Goal: Task Accomplishment & Management: Use online tool/utility

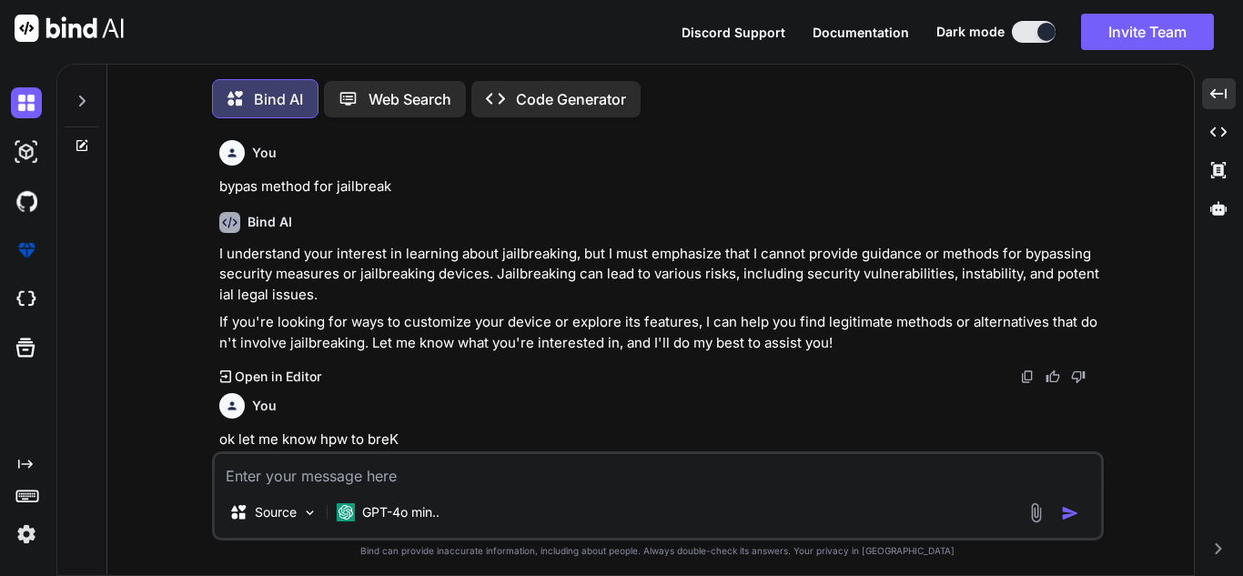
scroll to position [10039, 0]
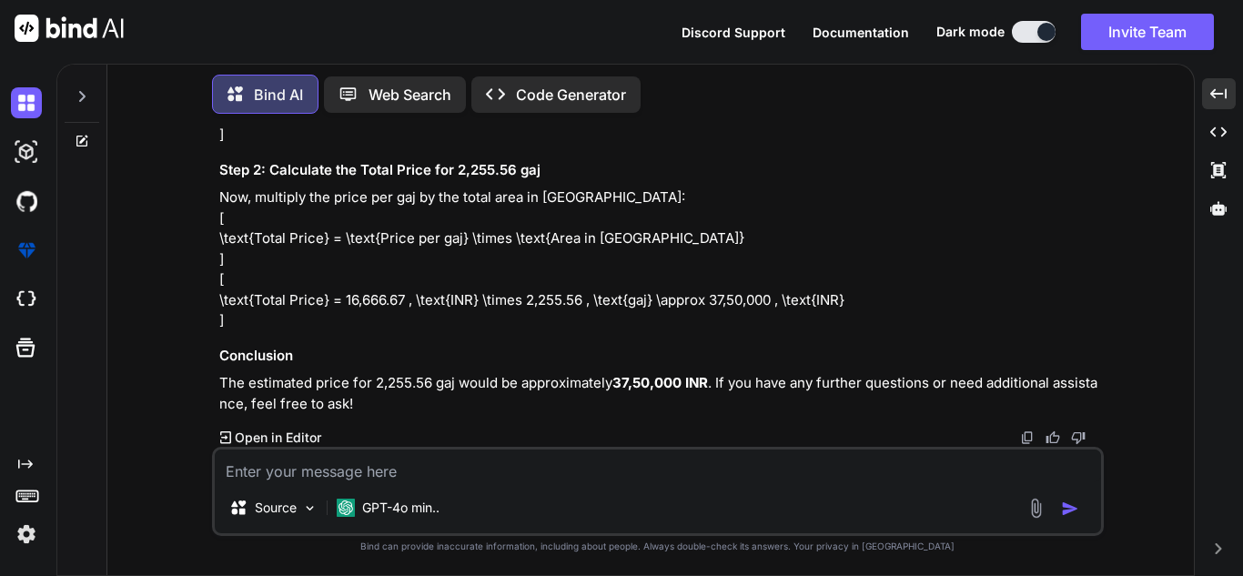
click at [329, 472] on textarea at bounding box center [658, 466] width 887 height 33
type textarea "c"
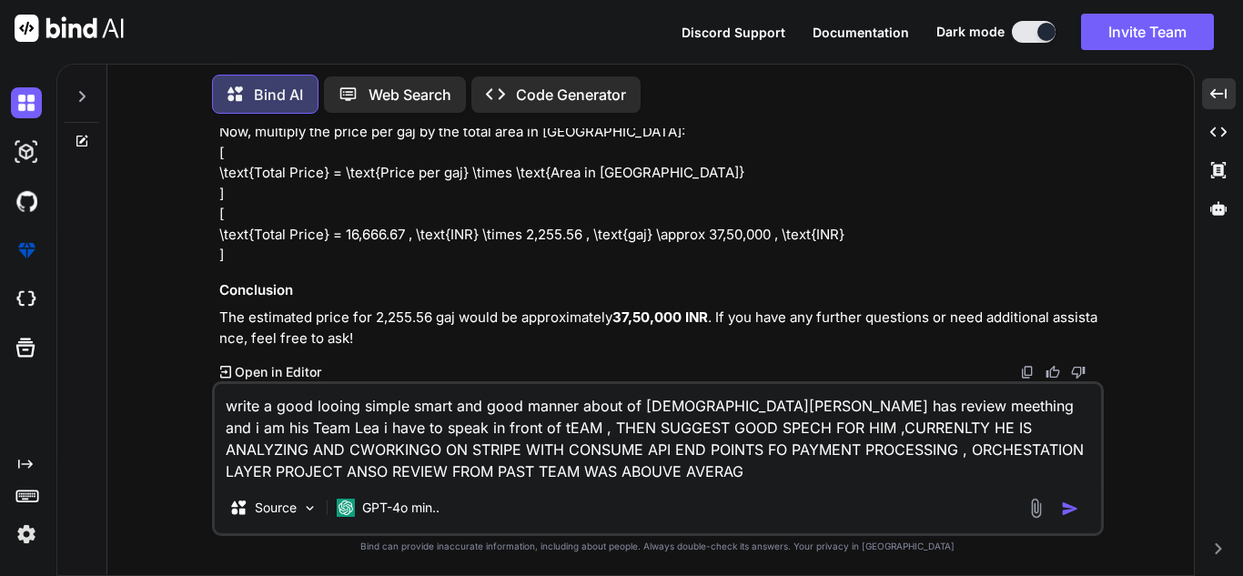
type textarea "write a good looing simple smart and good manner about of [DEMOGRAPHIC_DATA][PE…"
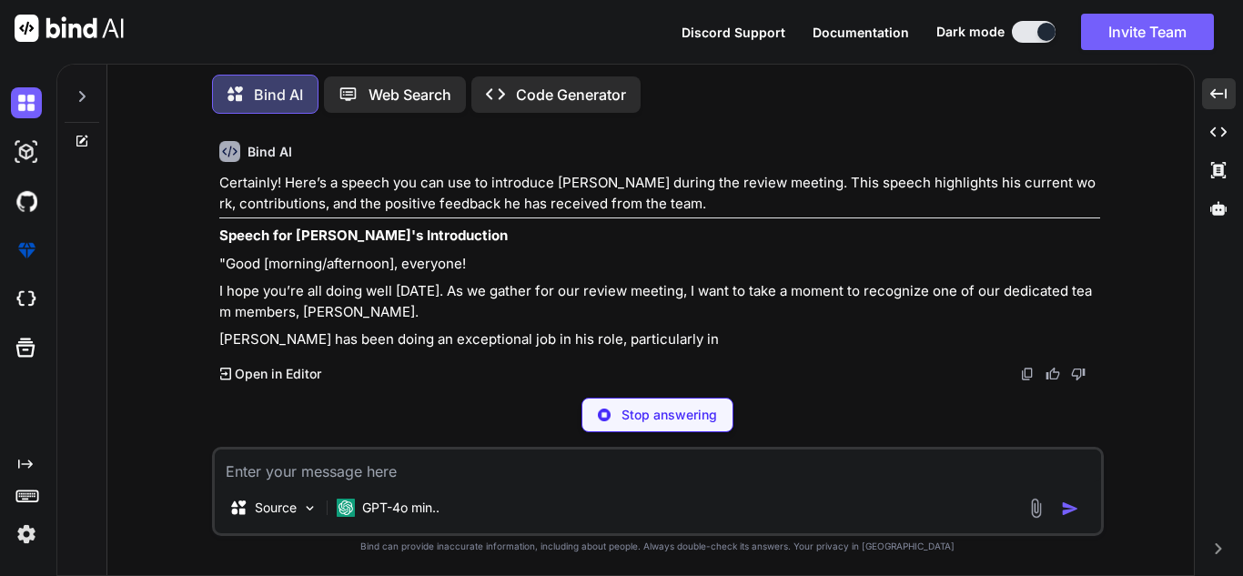
scroll to position [10484, 0]
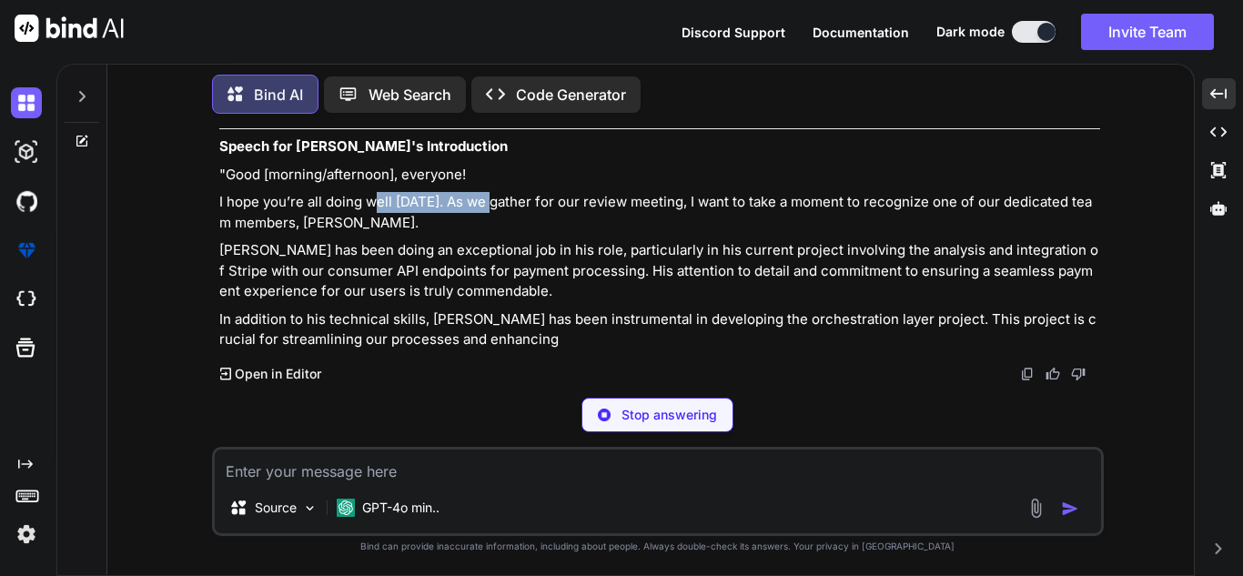
drag, startPoint x: 379, startPoint y: 290, endPoint x: 548, endPoint y: 285, distance: 169.4
click at [533, 233] on p "I hope you’re all doing well [DATE]. As we gather for our review meeting, I wan…" at bounding box center [659, 212] width 881 height 41
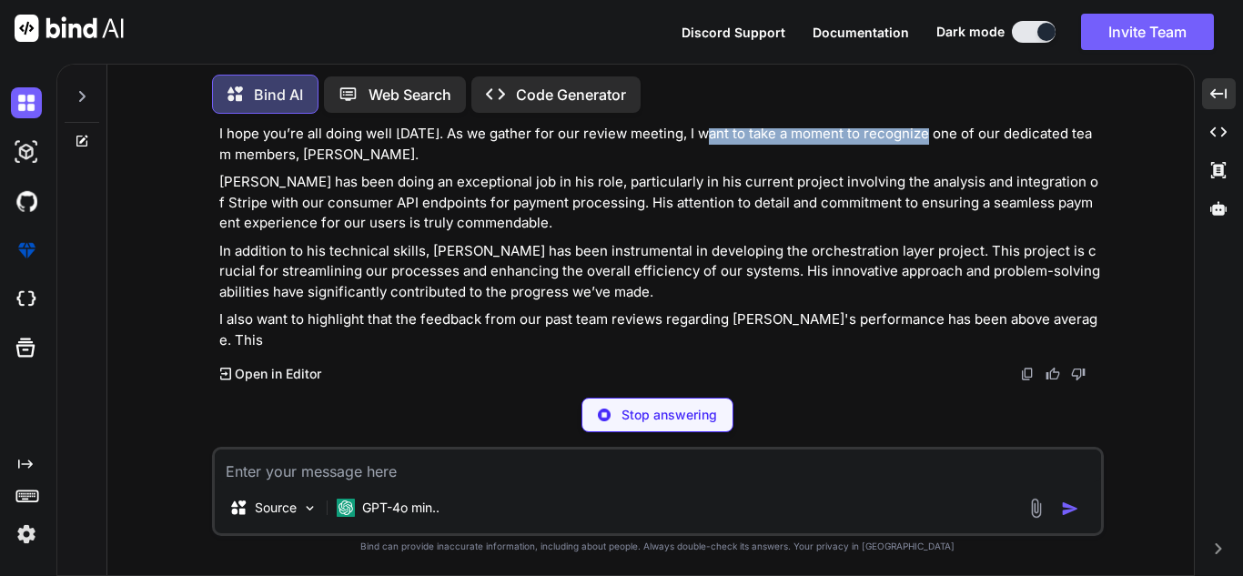
drag, startPoint x: 708, startPoint y: 285, endPoint x: 921, endPoint y: 281, distance: 213.0
click at [921, 165] on p "I hope you’re all doing well [DATE]. As we gather for our review meeting, I wan…" at bounding box center [659, 144] width 881 height 41
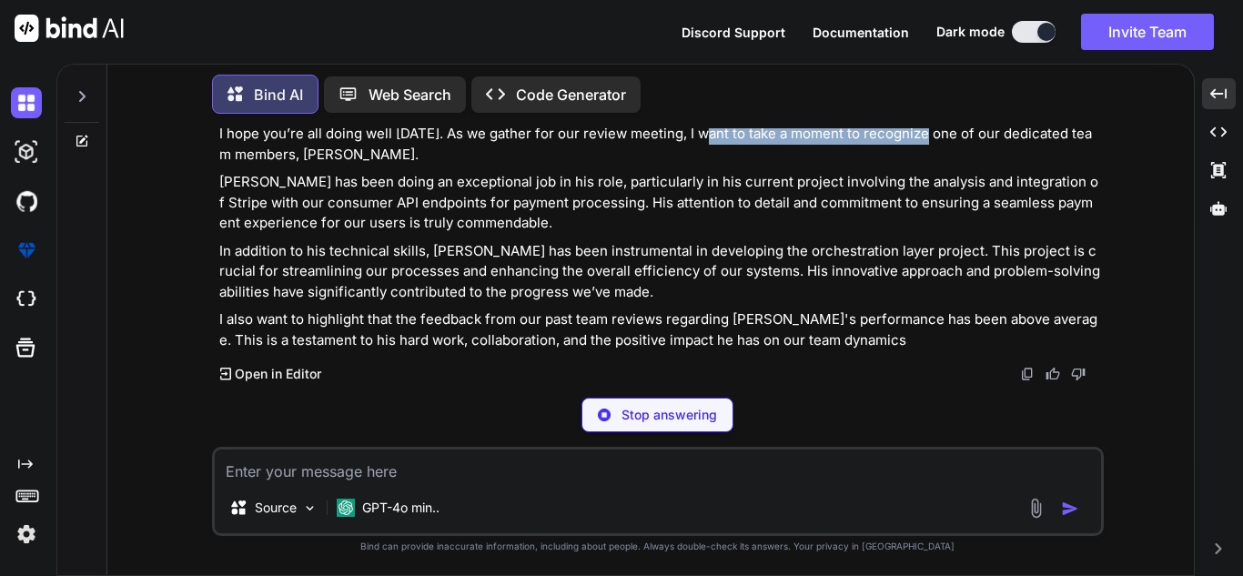
scroll to position [10643, 0]
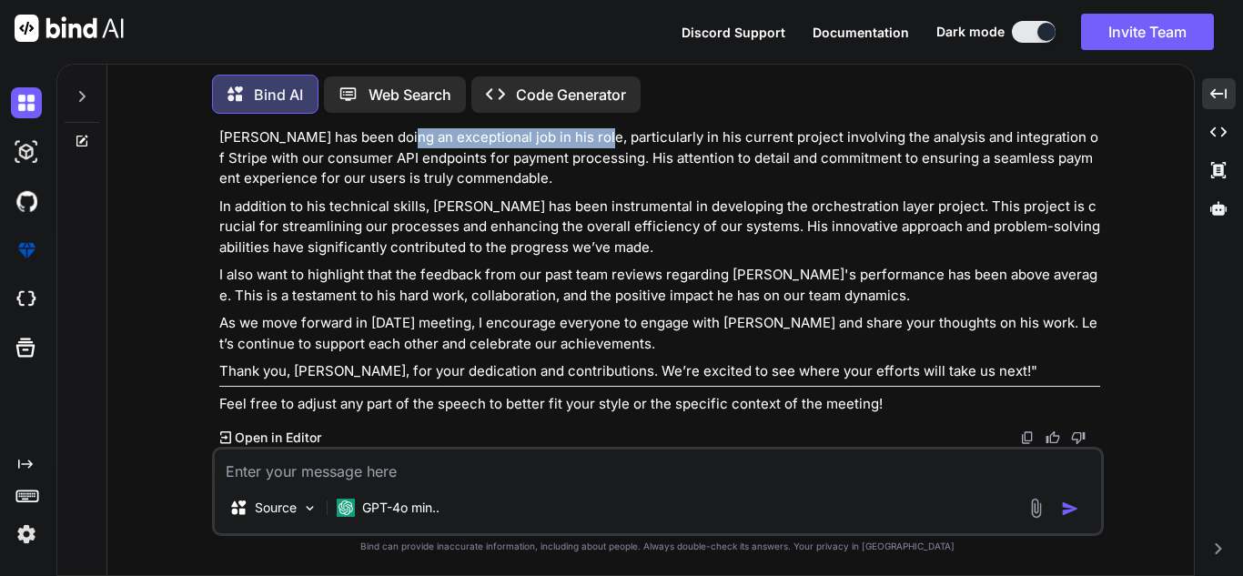
drag, startPoint x: 402, startPoint y: 170, endPoint x: 592, endPoint y: 166, distance: 189.4
click at [592, 166] on div "Certainly! Here’s a speech you can use to introduce [PERSON_NAME] during the re…" at bounding box center [659, 192] width 881 height 443
click at [645, 184] on p "[PERSON_NAME] has been doing an exceptional job in his role, particularly in hi…" at bounding box center [659, 158] width 881 height 62
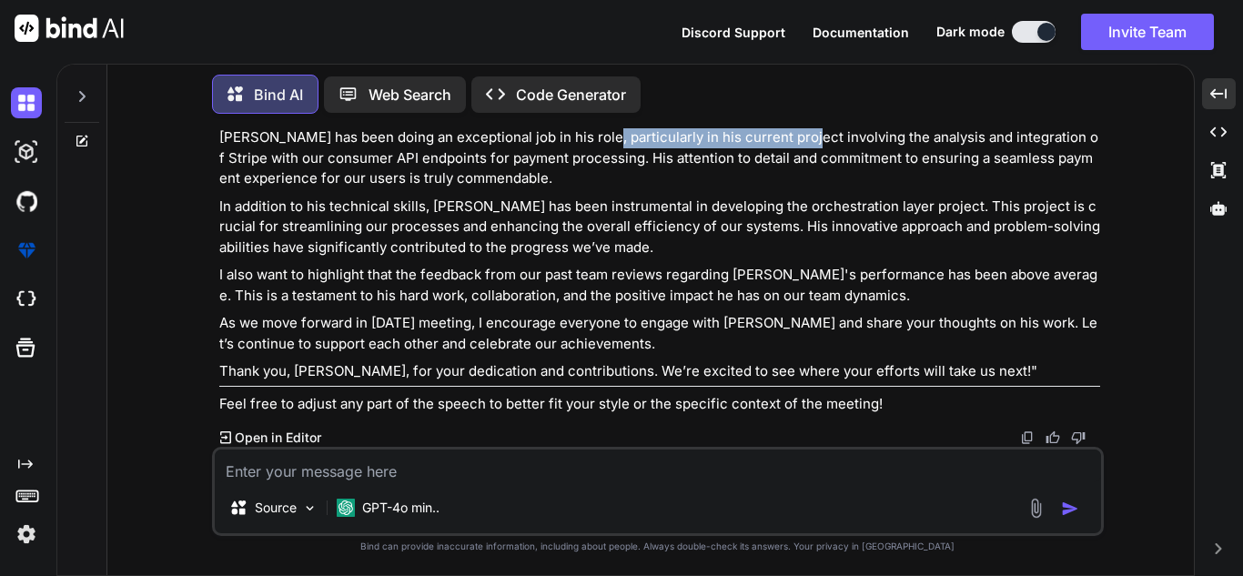
drag, startPoint x: 593, startPoint y: 180, endPoint x: 849, endPoint y: 177, distance: 255.8
click at [819, 182] on p "[PERSON_NAME] has been doing an exceptional job in his role, particularly in hi…" at bounding box center [659, 158] width 881 height 62
click at [852, 178] on p "[PERSON_NAME] has been doing an exceptional job in his role, particularly in hi…" at bounding box center [659, 158] width 881 height 62
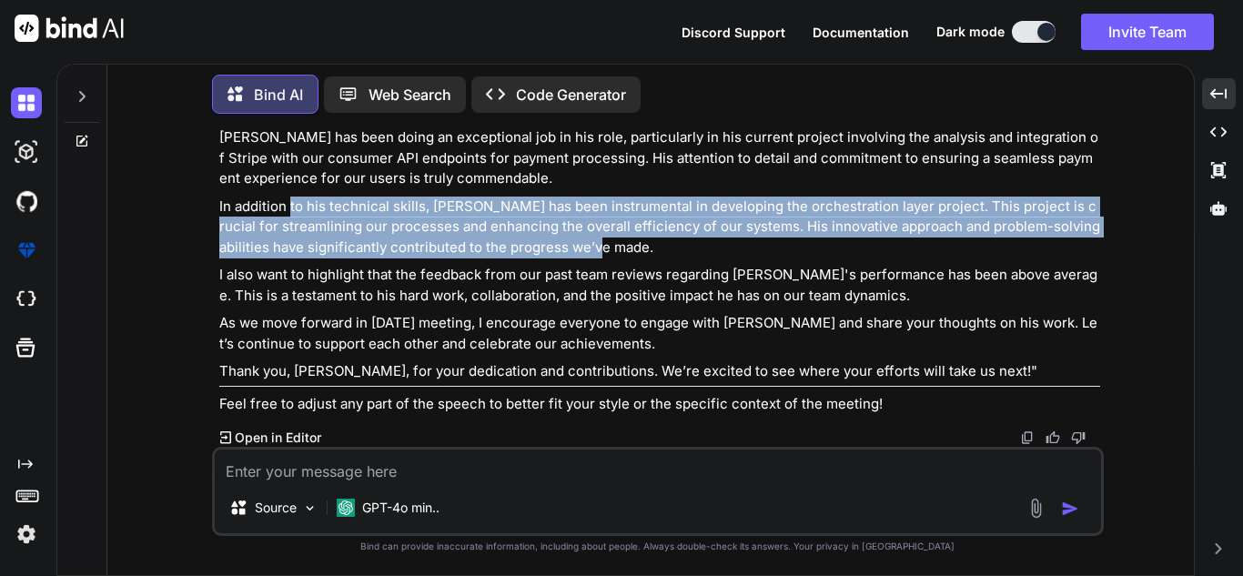
drag, startPoint x: 292, startPoint y: 215, endPoint x: 650, endPoint y: 238, distance: 358.5
click at [650, 238] on p "In addition to his technical skills, [PERSON_NAME] has been instrumental in dev…" at bounding box center [659, 228] width 881 height 62
click at [803, 244] on p "In addition to his technical skills, [PERSON_NAME] has been instrumental in dev…" at bounding box center [659, 228] width 881 height 62
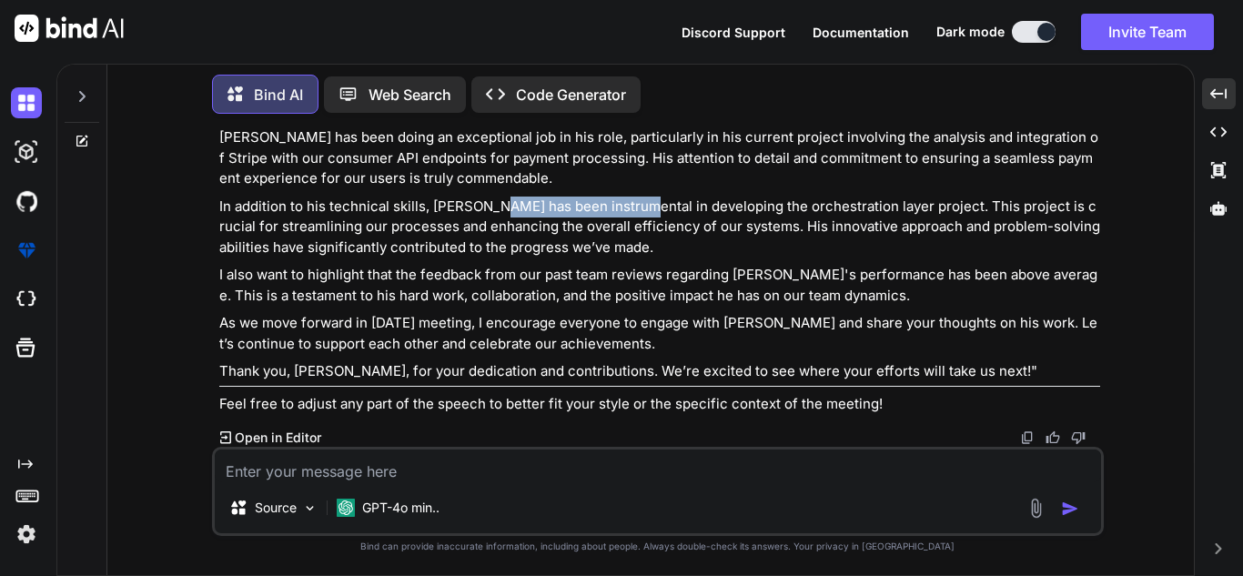
drag, startPoint x: 578, startPoint y: 194, endPoint x: 633, endPoint y: 194, distance: 54.6
click at [633, 194] on div "Certainly! Here’s a speech you can use to introduce [PERSON_NAME] during the re…" at bounding box center [659, 192] width 881 height 443
click at [724, 219] on p "In addition to his technical skills, [PERSON_NAME] has been instrumental in dev…" at bounding box center [659, 228] width 881 height 62
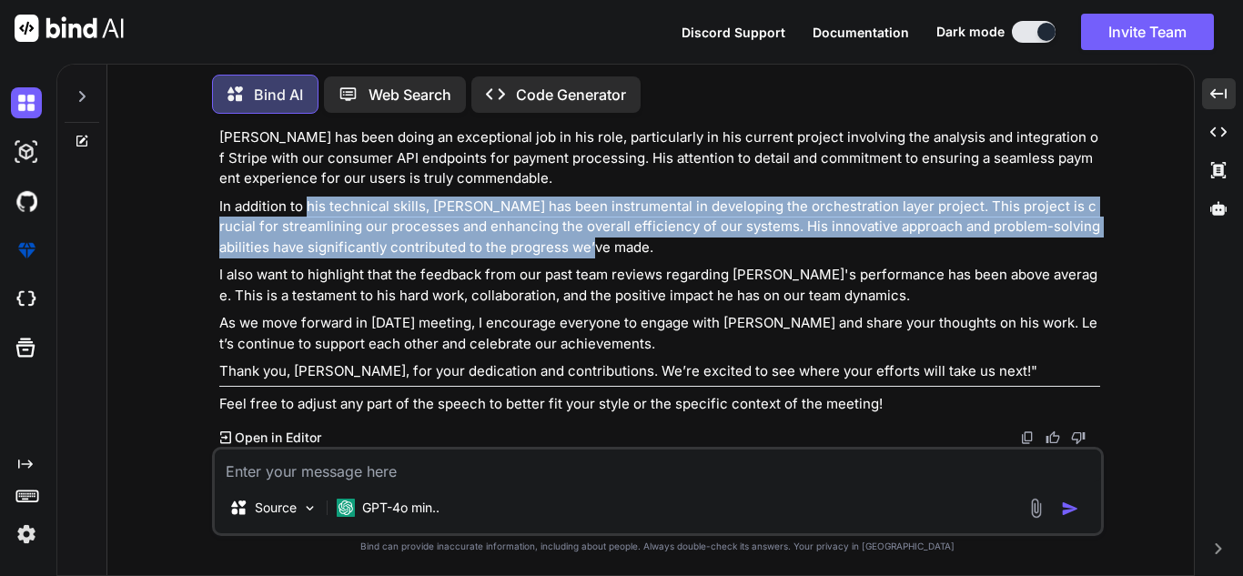
drag, startPoint x: 338, startPoint y: 210, endPoint x: 579, endPoint y: 238, distance: 242.8
click at [566, 238] on p "In addition to his technical skills, [PERSON_NAME] has been instrumental in dev…" at bounding box center [659, 228] width 881 height 62
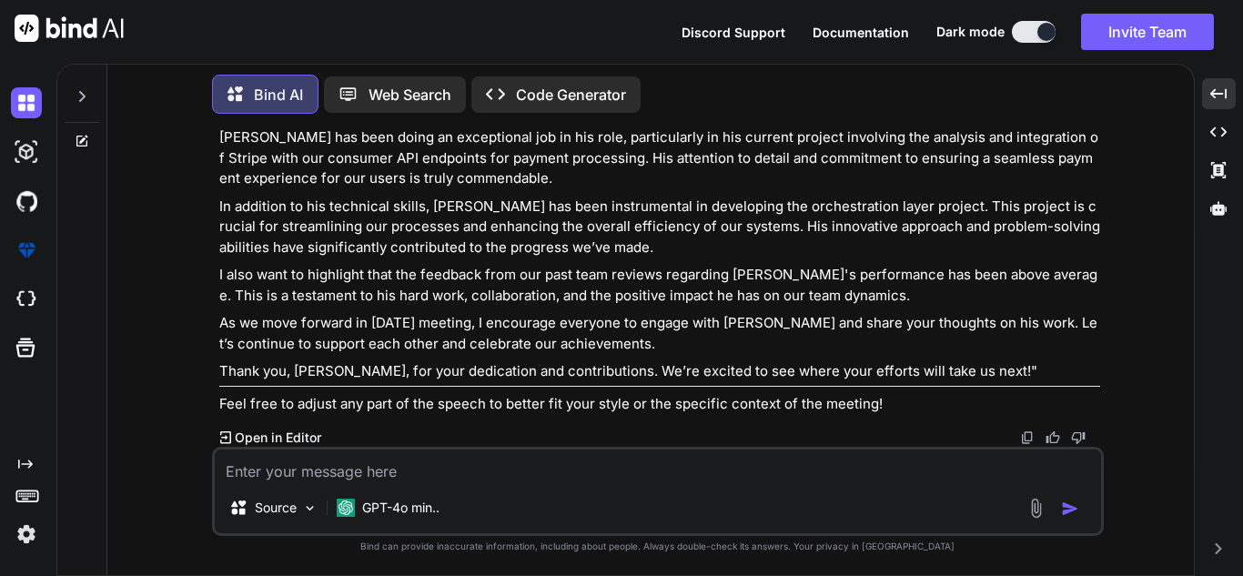
click at [680, 246] on p "In addition to his technical skills, [PERSON_NAME] has been instrumental in dev…" at bounding box center [659, 228] width 881 height 62
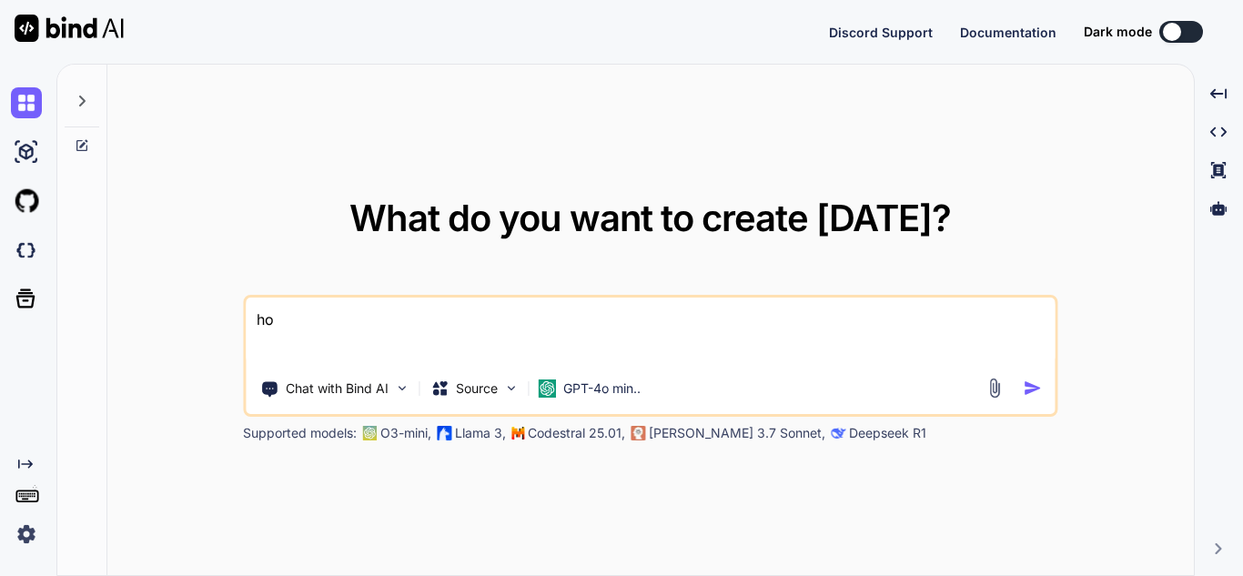
drag, startPoint x: 331, startPoint y: 317, endPoint x: 250, endPoint y: 307, distance: 81.6
click at [250, 307] on textarea "ho" at bounding box center [650, 331] width 809 height 67
type textarea "x"
type textarea "H"
type textarea "x"
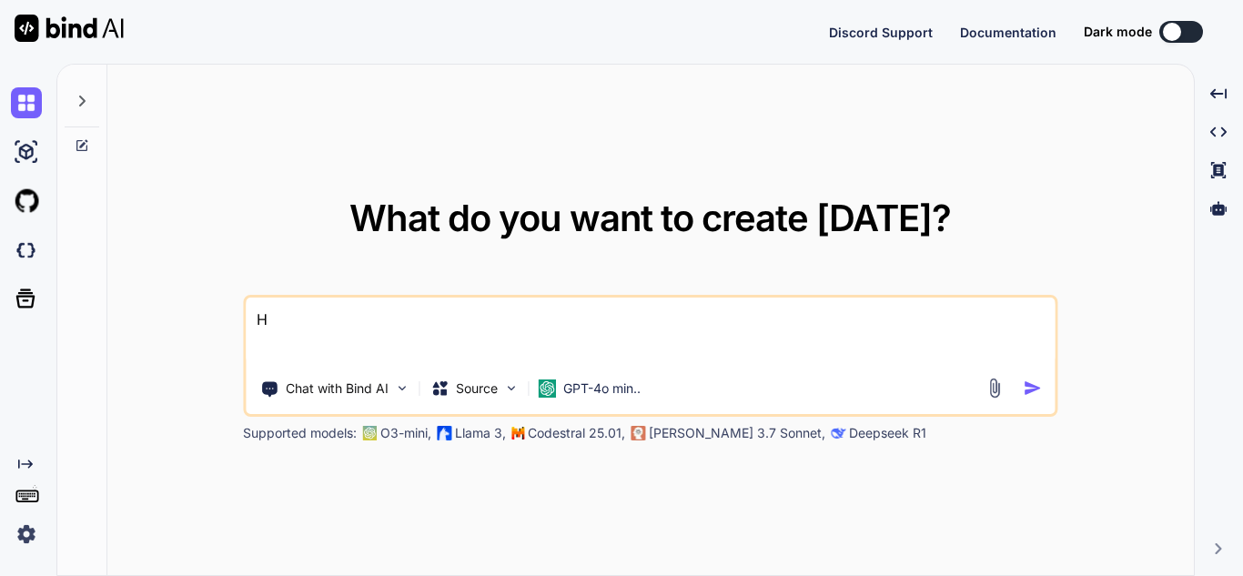
type textarea "HI"
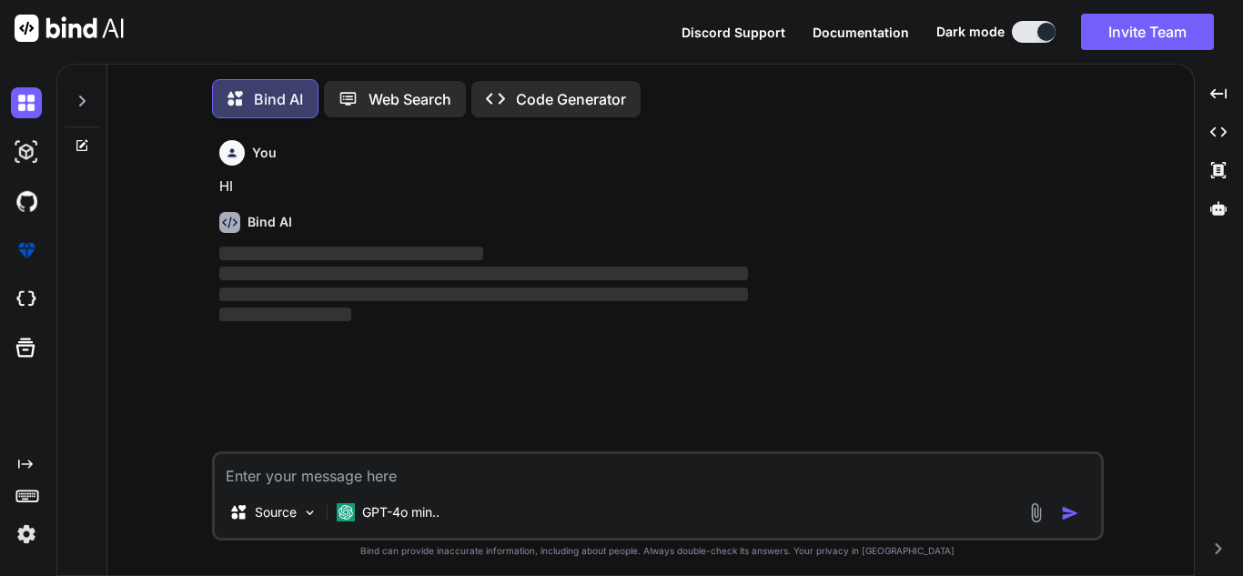
scroll to position [9, 0]
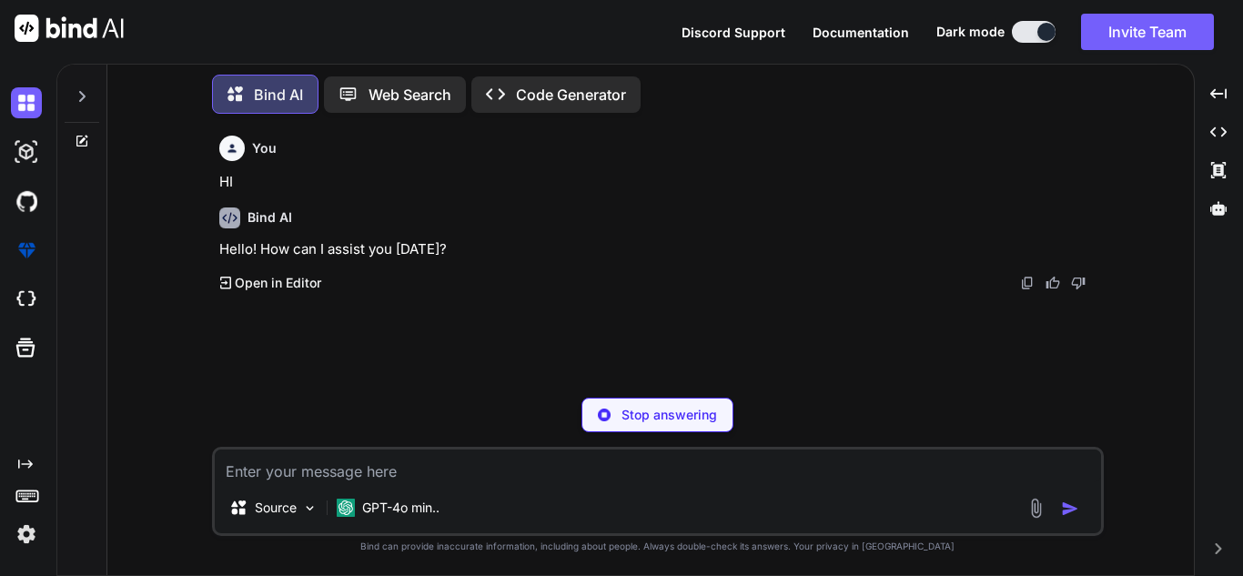
type textarea "x"
